Goal: Task Accomplishment & Management: Use online tool/utility

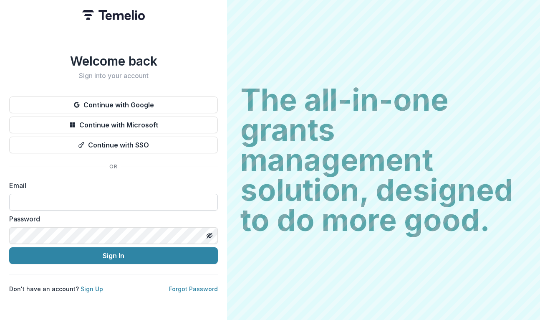
click at [48, 197] on input at bounding box center [113, 202] width 209 height 17
type input "**********"
click at [9, 247] on button "Sign In" at bounding box center [113, 255] width 209 height 17
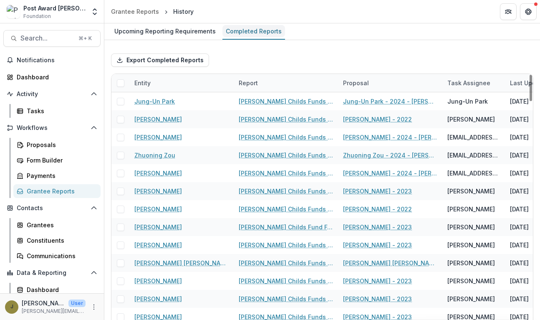
click at [245, 30] on div "Completed Reports" at bounding box center [254, 31] width 63 height 12
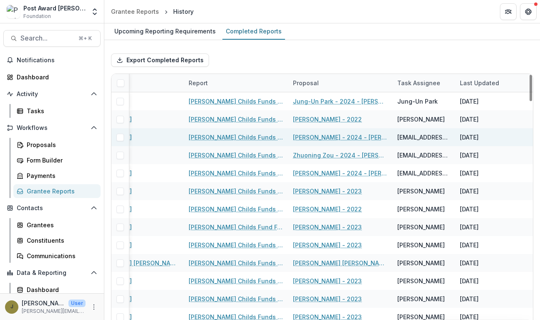
scroll to position [0, 46]
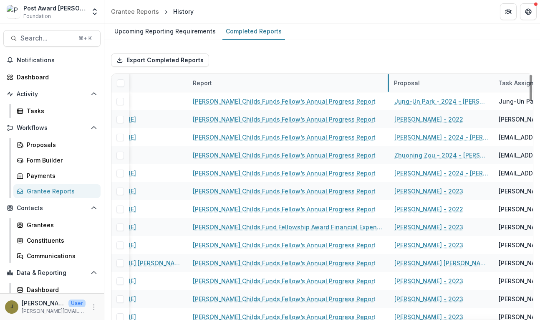
drag, startPoint x: 292, startPoint y: 82, endPoint x: 388, endPoint y: 84, distance: 96.5
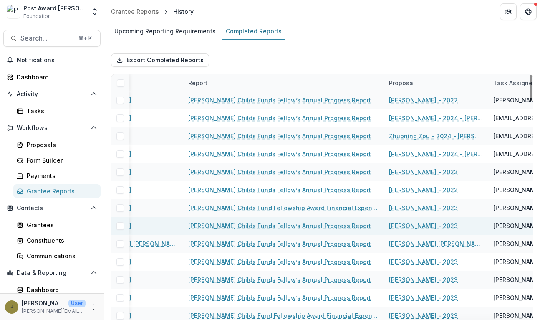
scroll to position [8, 51]
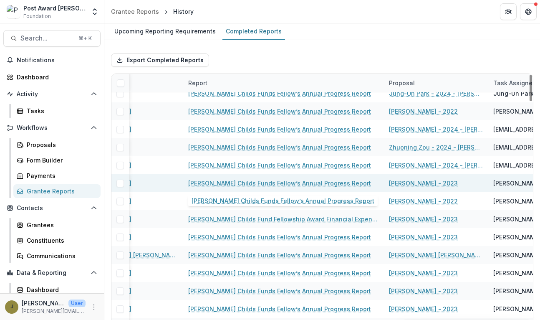
click at [301, 183] on link "[PERSON_NAME] Childs Funds Fellow’s Annual Progress Report" at bounding box center [279, 183] width 183 height 9
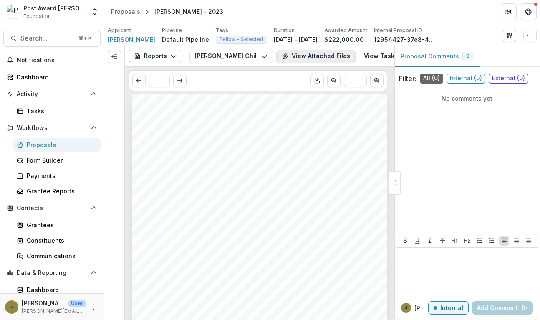
click at [293, 57] on button "View Attached Files" at bounding box center [315, 56] width 79 height 13
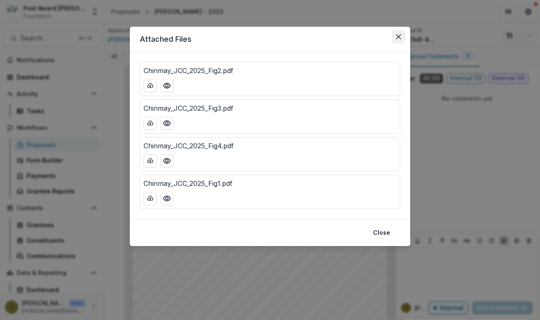
click at [402, 36] on button "Close" at bounding box center [398, 36] width 13 height 13
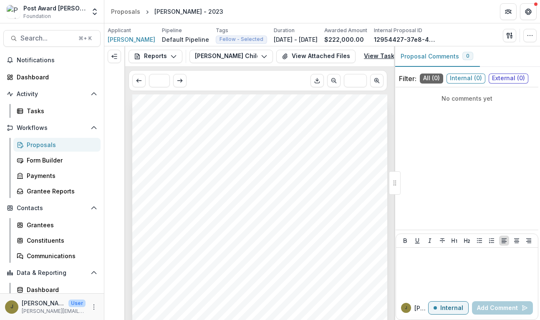
click at [373, 56] on link "View Task" at bounding box center [384, 56] width 51 height 13
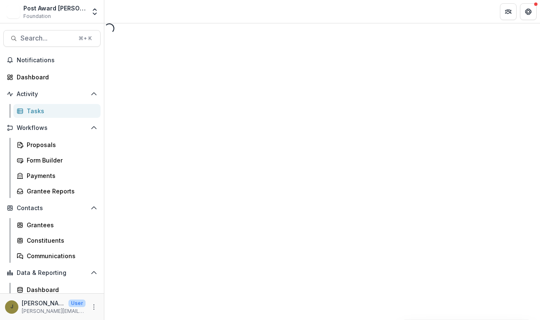
select select "********"
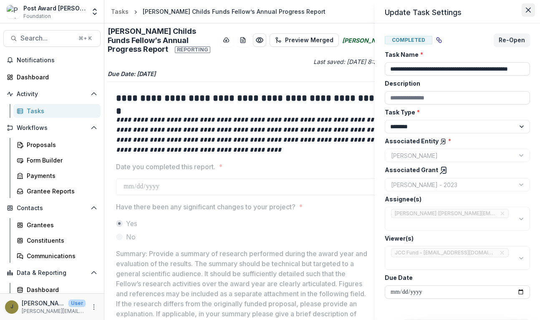
click at [527, 8] on icon "Close" at bounding box center [528, 10] width 5 height 5
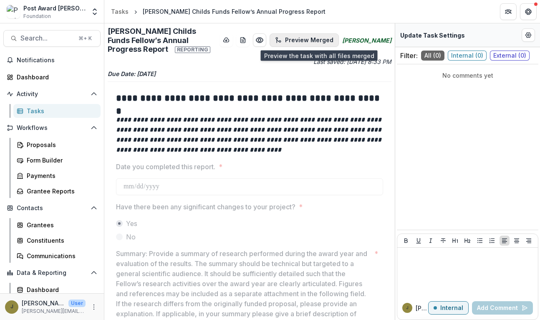
click at [325, 39] on button "Preview Merged" at bounding box center [304, 39] width 69 height 13
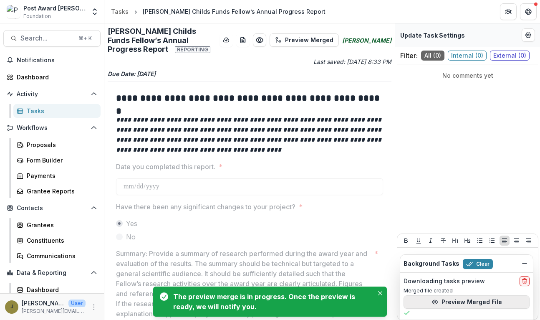
click at [451, 302] on button "Preview Merged File" at bounding box center [467, 301] width 126 height 13
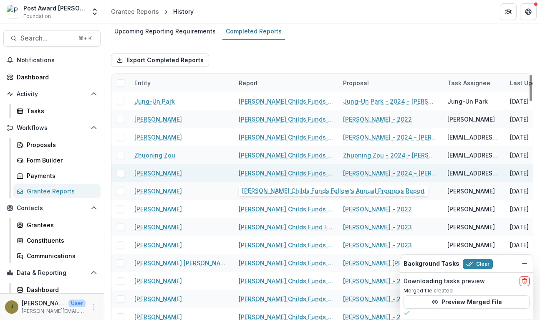
click at [287, 173] on link "[PERSON_NAME] Childs Funds Fellow’s Annual Progress Report" at bounding box center [286, 173] width 94 height 9
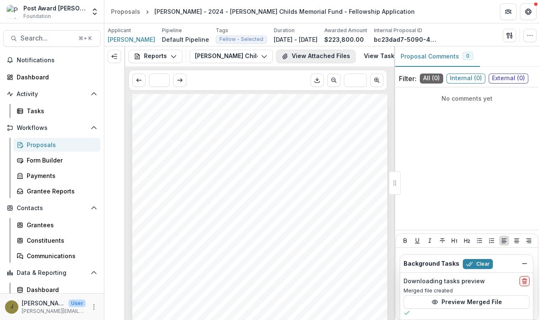
click at [324, 55] on button "View Attached Files" at bounding box center [315, 56] width 79 height 13
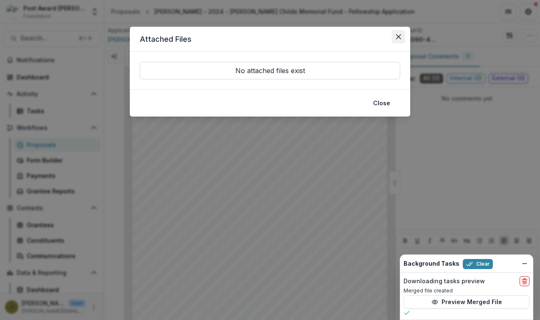
click at [401, 38] on icon "Close" at bounding box center [398, 36] width 5 height 5
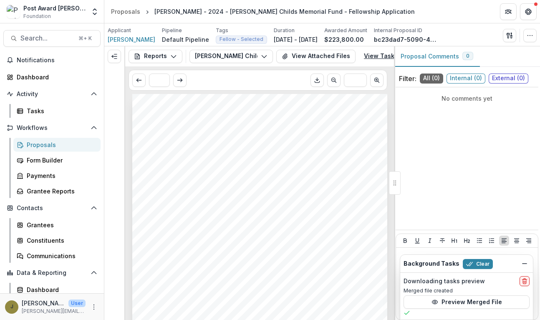
click at [371, 58] on link "View Task" at bounding box center [384, 56] width 51 height 13
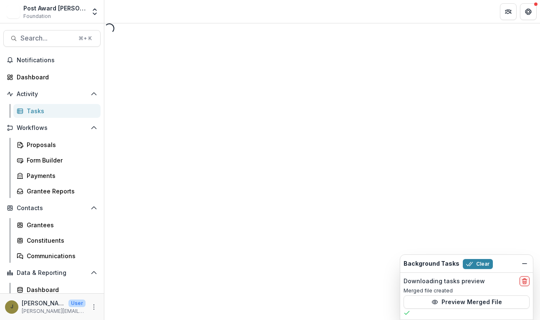
select select "********"
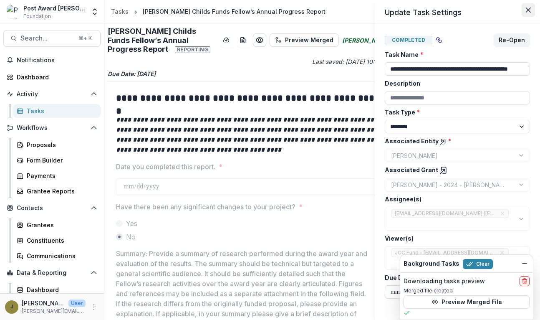
click at [526, 13] on button "Close" at bounding box center [528, 9] width 13 height 13
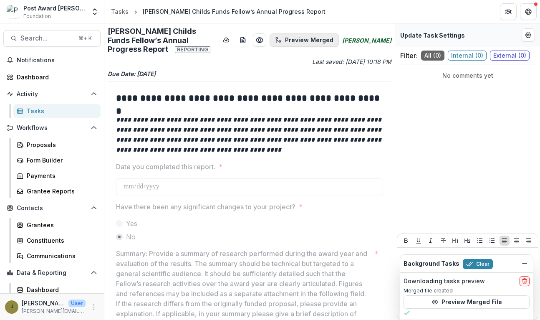
click at [332, 37] on button "Preview Merged" at bounding box center [304, 39] width 69 height 13
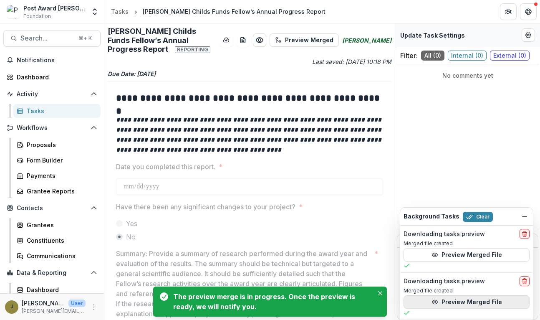
click at [469, 303] on button "Preview Merged File" at bounding box center [467, 301] width 126 height 13
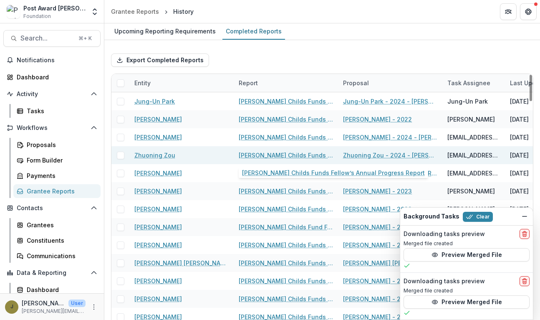
click at [269, 155] on link "[PERSON_NAME] Childs Funds Fellow’s Annual Progress Report" at bounding box center [286, 155] width 94 height 9
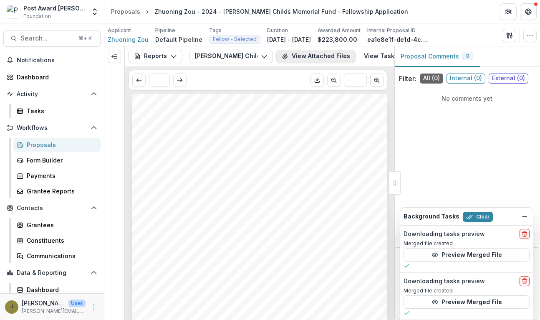
click at [323, 56] on button "View Attached Files" at bounding box center [315, 56] width 79 height 13
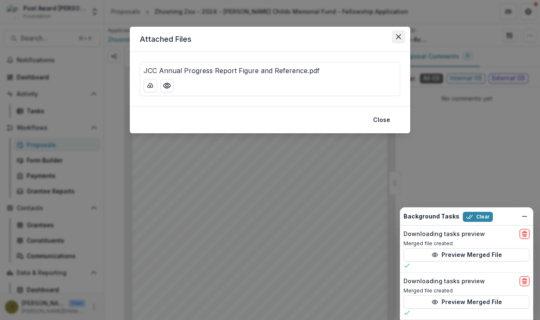
click at [398, 36] on icon "Close" at bounding box center [398, 36] width 5 height 5
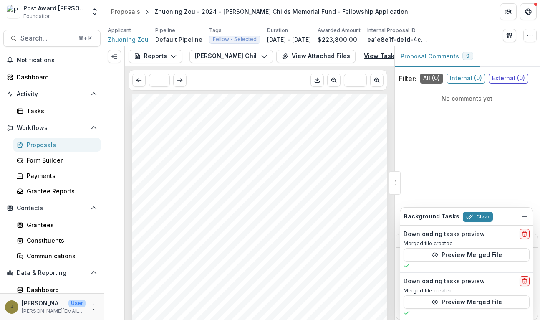
click at [376, 56] on link "View Task" at bounding box center [384, 56] width 51 height 13
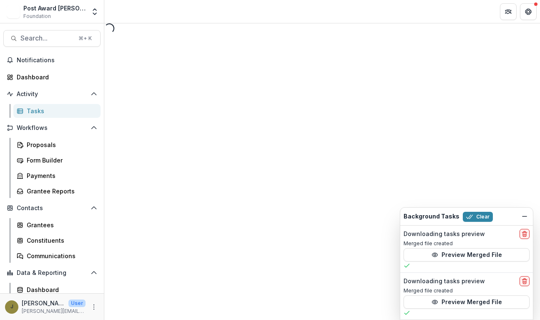
select select "********"
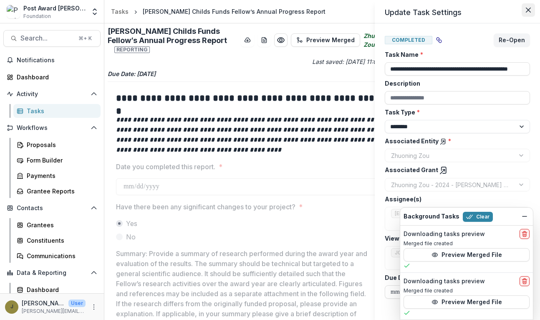
click at [528, 9] on icon "Close" at bounding box center [528, 10] width 5 height 5
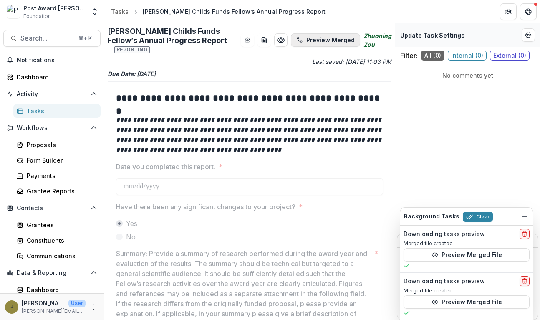
click at [334, 35] on button "Preview Merged" at bounding box center [325, 39] width 69 height 13
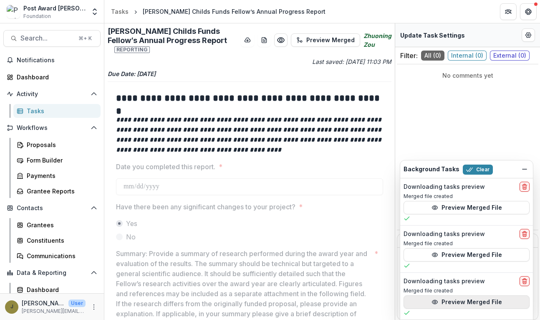
click at [441, 303] on button "Preview Merged File" at bounding box center [467, 301] width 126 height 13
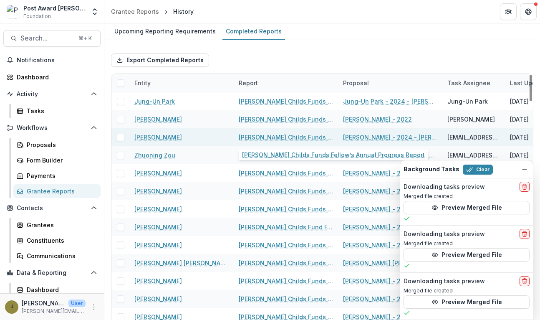
click at [285, 137] on link "[PERSON_NAME] Childs Funds Fellow’s Annual Progress Report" at bounding box center [286, 137] width 94 height 9
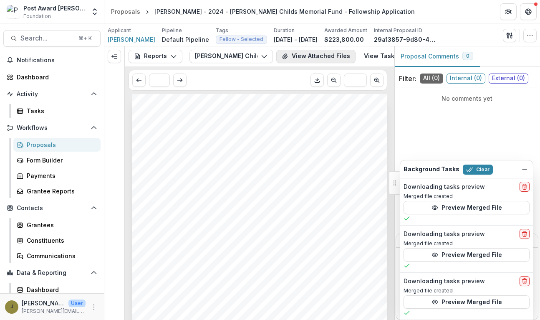
click at [302, 56] on button "View Attached Files" at bounding box center [315, 56] width 79 height 13
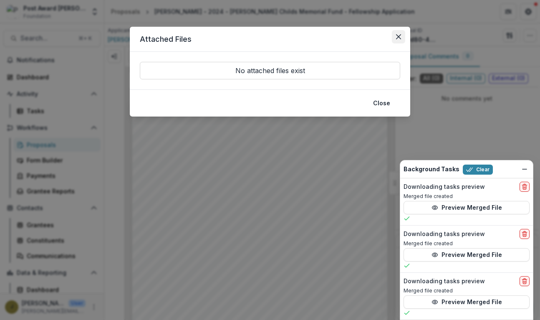
click at [400, 36] on icon "Close" at bounding box center [398, 36] width 5 height 5
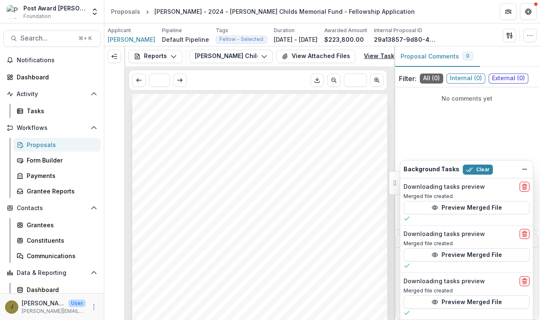
click at [374, 57] on link "View Task" at bounding box center [384, 56] width 51 height 13
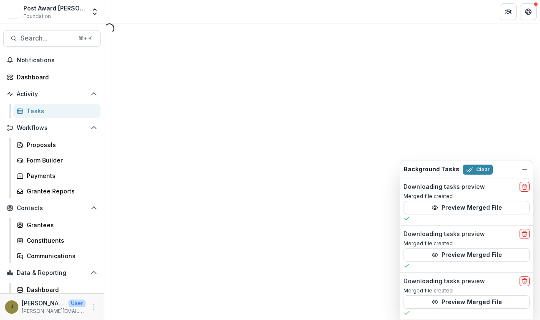
select select "********"
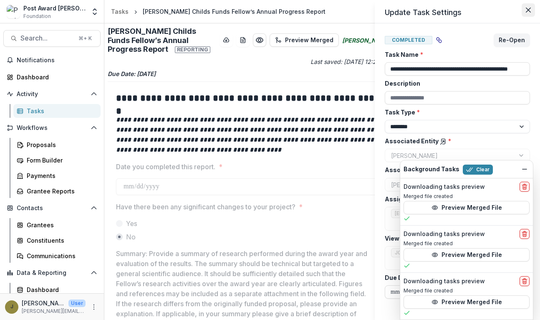
click at [527, 9] on icon "Close" at bounding box center [528, 10] width 5 height 5
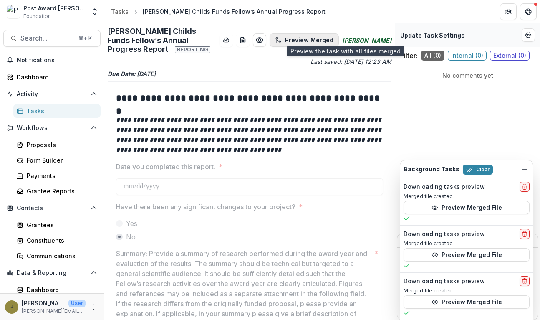
click at [333, 36] on button "Preview Merged" at bounding box center [304, 39] width 69 height 13
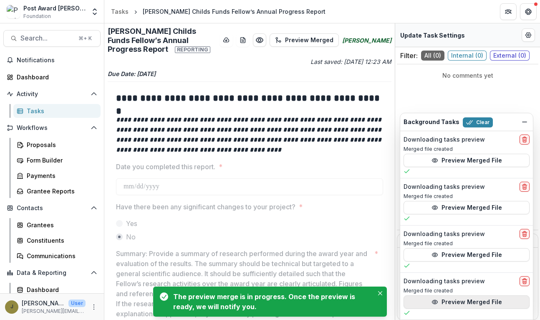
click at [464, 301] on button "Preview Merged File" at bounding box center [467, 301] width 126 height 13
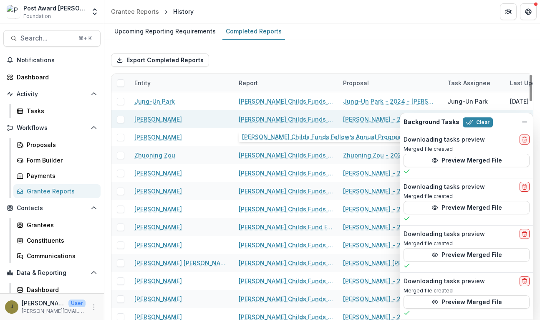
click at [286, 118] on link "[PERSON_NAME] Childs Funds Fellow’s Annual Progress Report" at bounding box center [286, 119] width 94 height 9
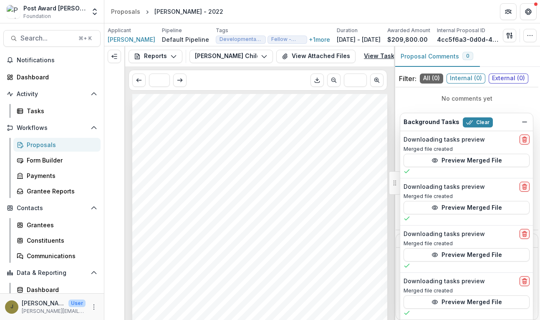
click at [374, 54] on link "View Task" at bounding box center [384, 56] width 51 height 13
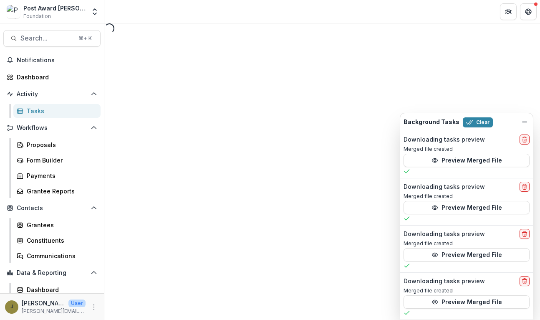
select select "********"
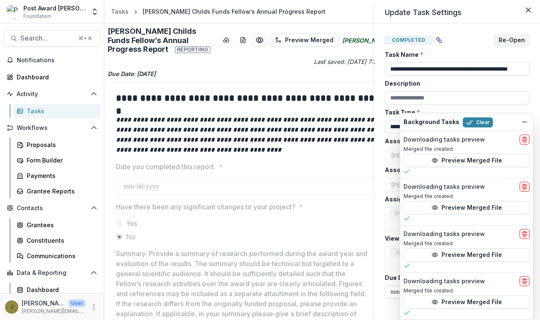
click at [324, 35] on div "**********" at bounding box center [270, 160] width 540 height 320
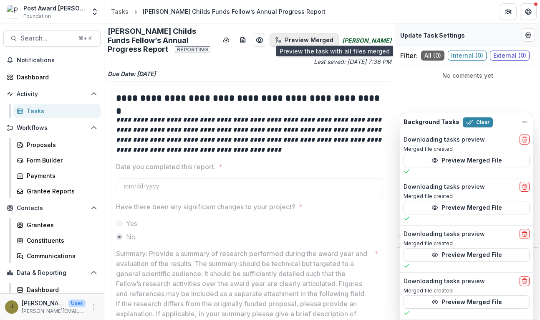
click at [324, 35] on button "Preview Merged" at bounding box center [304, 39] width 69 height 13
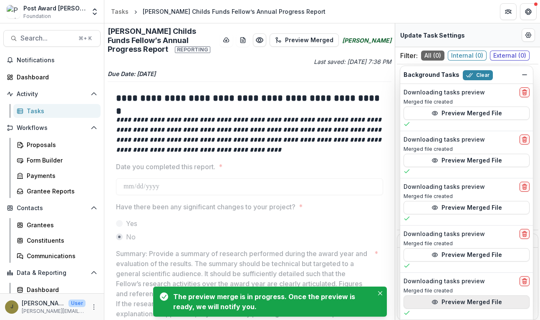
click at [457, 300] on button "Preview Merged File" at bounding box center [467, 301] width 126 height 13
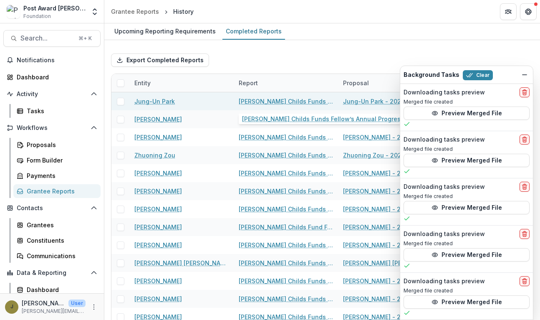
click at [263, 102] on link "[PERSON_NAME] Childs Funds Fellow’s Annual Progress Report" at bounding box center [286, 101] width 94 height 9
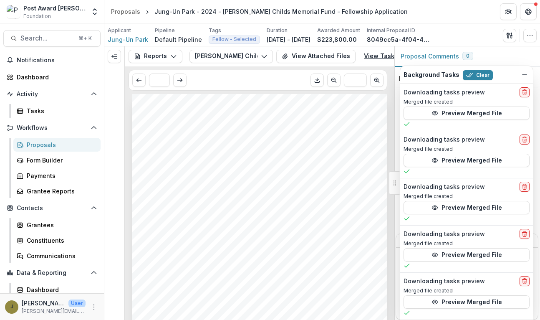
click at [372, 56] on link "View Task" at bounding box center [384, 56] width 51 height 13
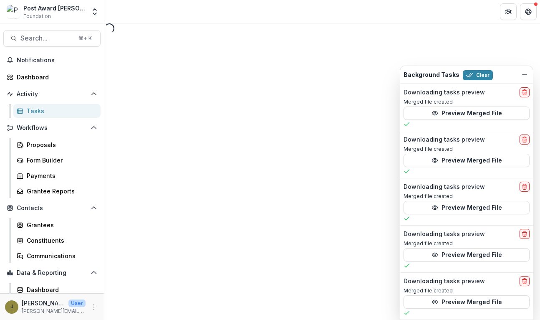
select select "********"
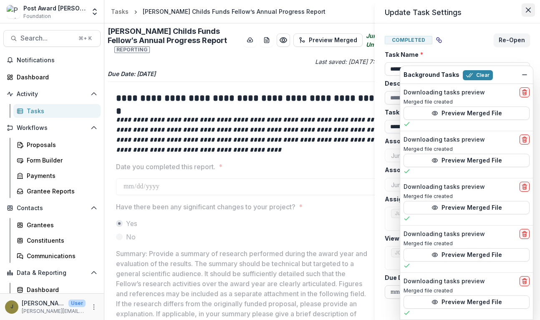
click at [528, 12] on icon "Close" at bounding box center [528, 10] width 5 height 5
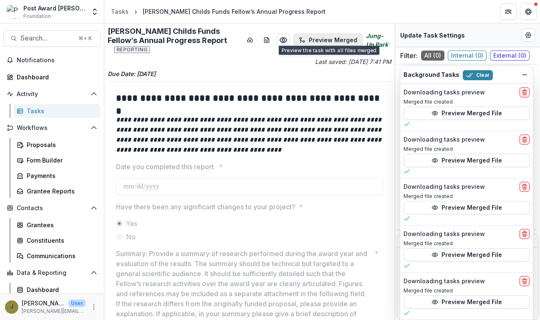
click at [316, 39] on button "Preview Merged" at bounding box center [328, 39] width 69 height 13
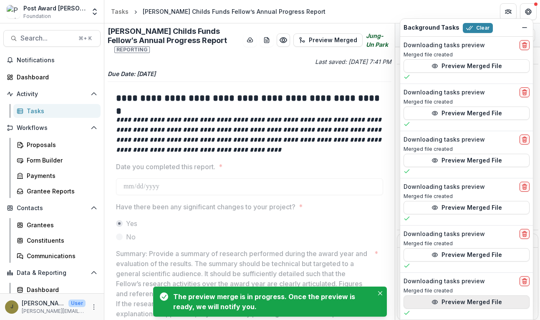
click at [450, 298] on button "Preview Merged File" at bounding box center [467, 301] width 126 height 13
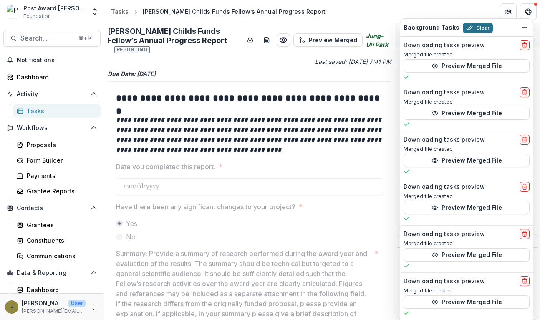
click at [470, 28] on button "Clear" at bounding box center [478, 28] width 30 height 10
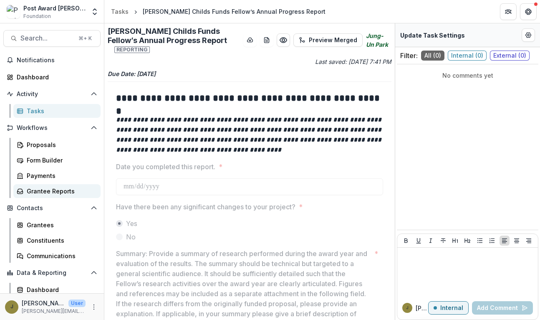
click at [43, 190] on div "Grantee Reports" at bounding box center [60, 191] width 67 height 9
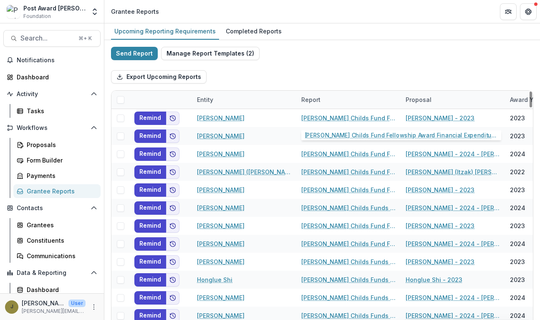
click at [304, 97] on div "Report" at bounding box center [310, 99] width 29 height 9
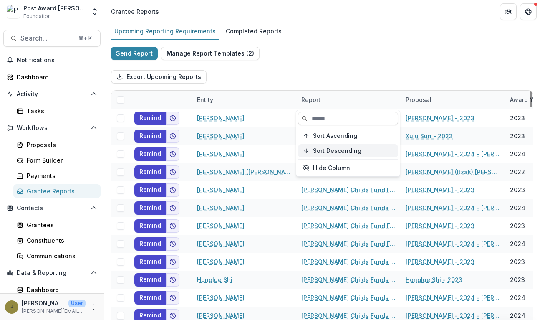
click at [338, 148] on span "Sort Descending" at bounding box center [337, 150] width 48 height 7
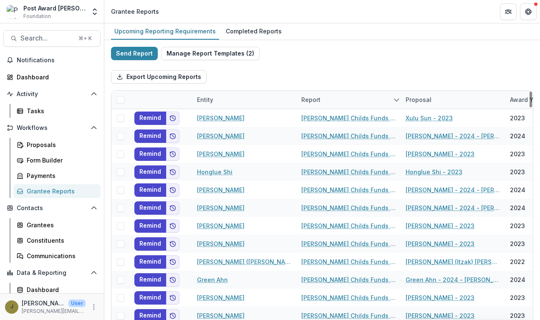
click at [352, 75] on div "Export Upcoming Reports" at bounding box center [322, 76] width 423 height 27
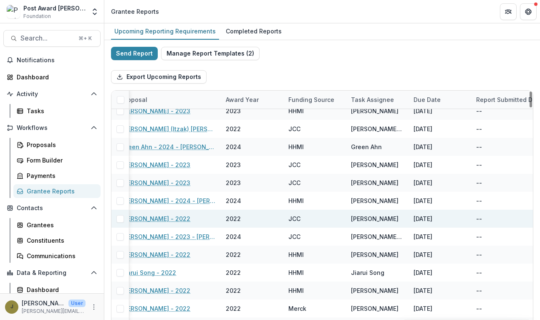
scroll to position [133, 289]
